Goal: Check status: Check status

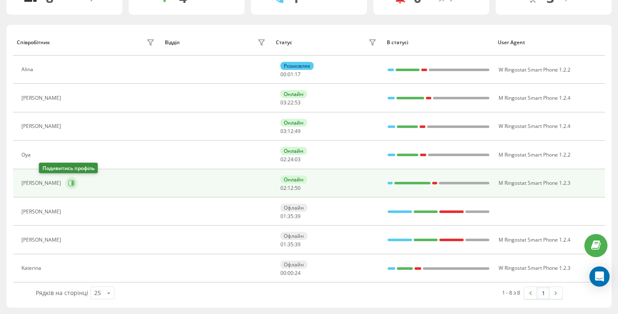
click at [65, 182] on button at bounding box center [71, 183] width 13 height 13
click at [65, 178] on button at bounding box center [71, 183] width 13 height 13
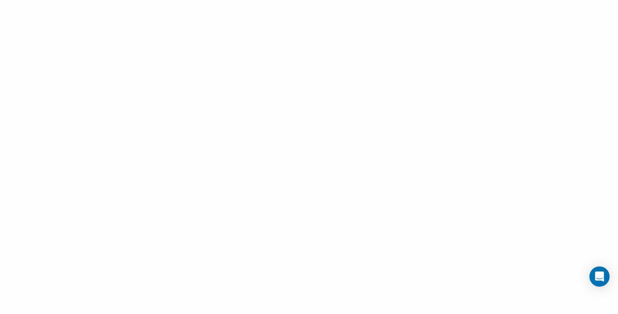
click at [372, 52] on div at bounding box center [309, 157] width 618 height 314
